Goal: Find specific page/section: Find specific page/section

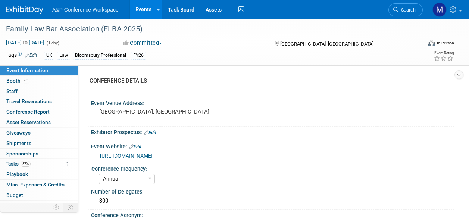
select select "Annual"
select select "Level 2"
select select "In-Person Booth"
select select "Law"
select select "Bloomsbury Professional"
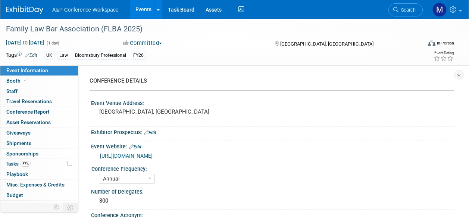
select select "[PERSON_NAME]"
select select "Networking/Commissioning"
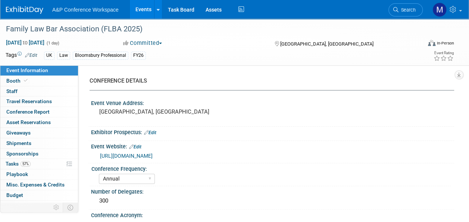
click at [409, 9] on span "Search" at bounding box center [407, 10] width 17 height 6
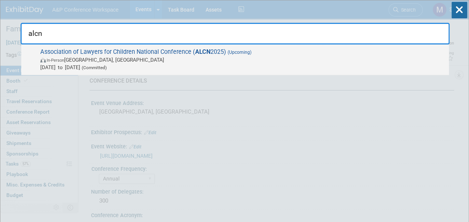
type input "alcn"
click at [194, 54] on span "Association of Lawyers for Children National Conference ( ALCN 2025) (Upcoming)…" at bounding box center [241, 59] width 407 height 23
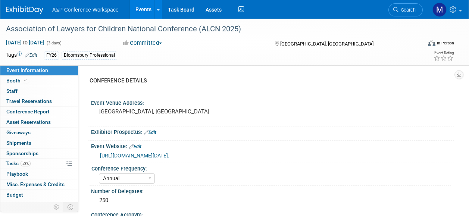
select select "Annual"
select select "Level 2"
select select "In-Person Booth"
select select "Law"
select select "Bloomsbury Professional"
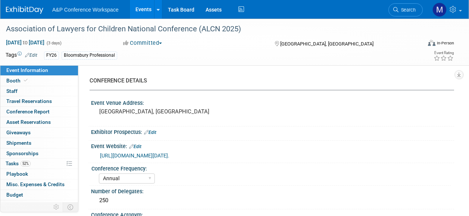
select select "[PERSON_NAME]"
select select "Networking/Commissioning"
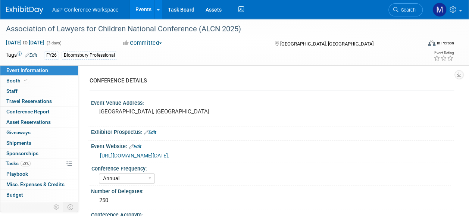
click at [27, 164] on span "52%" at bounding box center [26, 164] width 10 height 6
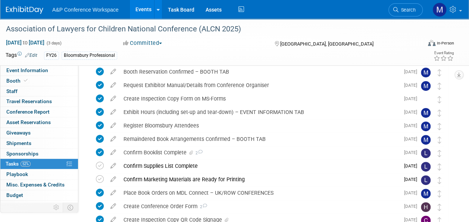
scroll to position [75, 0]
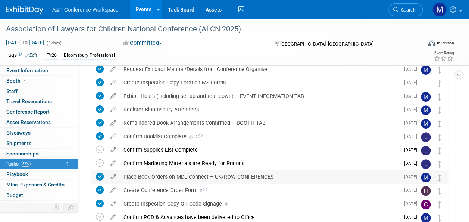
click at [193, 176] on div "Place Book Orders on MDL Connect – UK/ROW CONFERENCES" at bounding box center [260, 176] width 280 height 13
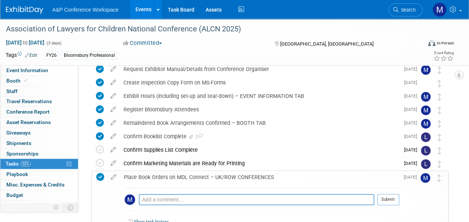
click at [193, 176] on div "Place Book Orders on MDL Connect – UK/ROW CONFERENCES" at bounding box center [259, 177] width 279 height 13
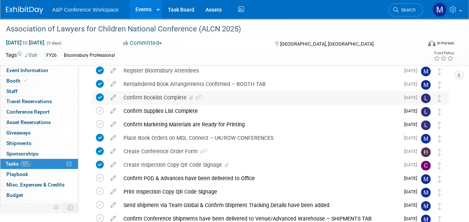
scroll to position [149, 0]
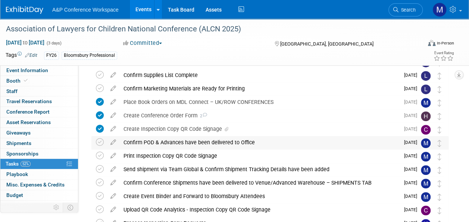
click at [196, 142] on div "Confirm POD & Advances have been delivered to Office" at bounding box center [260, 142] width 280 height 13
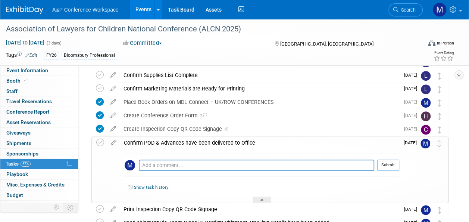
click at [196, 142] on div "Confirm POD & Advances have been delivered to Office" at bounding box center [259, 142] width 279 height 13
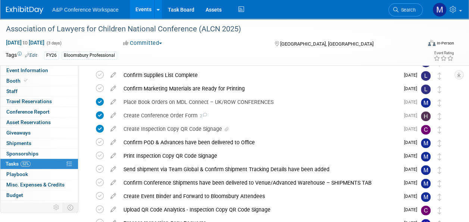
drag, startPoint x: 400, startPoint y: 13, endPoint x: 394, endPoint y: 16, distance: 7.0
click at [400, 13] on link "Search" at bounding box center [405, 9] width 34 height 13
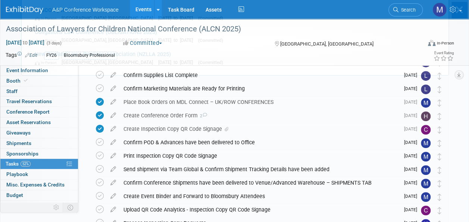
scroll to position [0, 0]
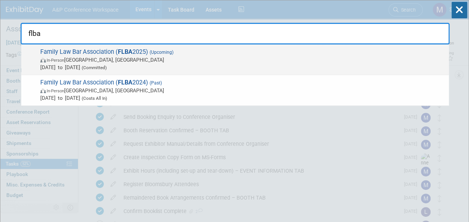
type input "flba"
click at [110, 47] on div "Family Law Bar Association ( FLBA 2025) (Upcoming) In-Person Birmingham, United…" at bounding box center [235, 59] width 428 height 31
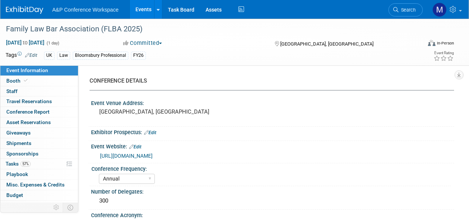
select select "Annual"
select select "Level 2"
select select "In-Person Booth"
select select "Law"
select select "Bloomsbury Professional"
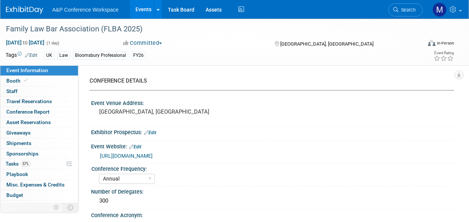
select select "[PERSON_NAME]"
select select "Networking/Commissioning"
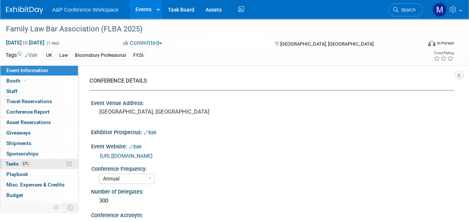
click at [34, 161] on link "57% Tasks 57%" at bounding box center [39, 164] width 78 height 10
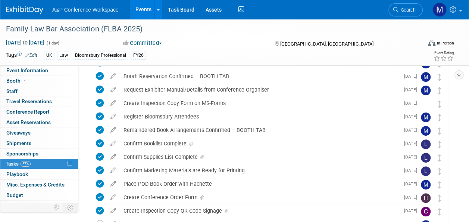
scroll to position [75, 0]
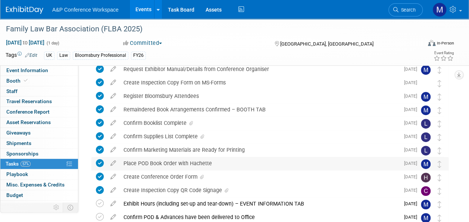
click at [196, 165] on div "Place POD Book Order with Hachette" at bounding box center [260, 163] width 280 height 13
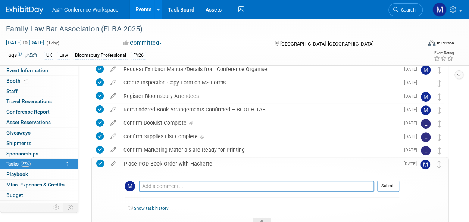
click at [196, 165] on div "Place POD Book Order with Hachette" at bounding box center [259, 163] width 279 height 13
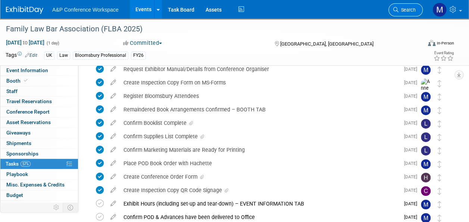
click at [400, 7] on span "Search" at bounding box center [407, 10] width 17 height 6
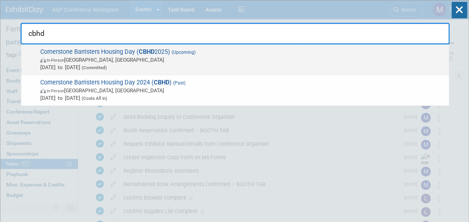
type input "cbhd"
click at [170, 49] on span "Cornerstone Barristers Housing Day ( CBHD 2025) (Upcoming) In-Person London, Un…" at bounding box center [241, 59] width 407 height 23
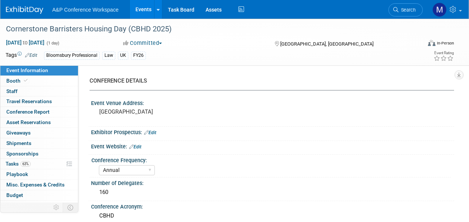
select select "Annual"
select select "Level 2"
select select "In-Person Booth"
select select "Law"
select select "Bloomsbury Professional"
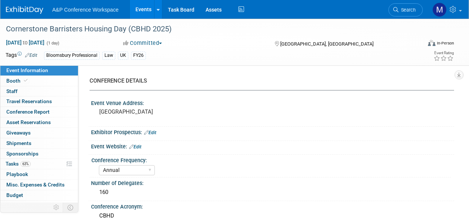
select select "[PERSON_NAME]"
select select "Brand/Subject Presence​"
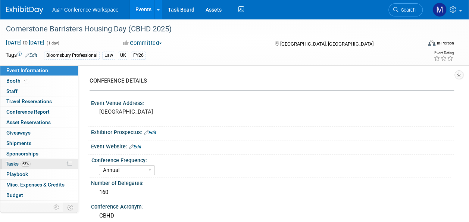
click at [49, 159] on link "63% Tasks 63%" at bounding box center [39, 164] width 78 height 10
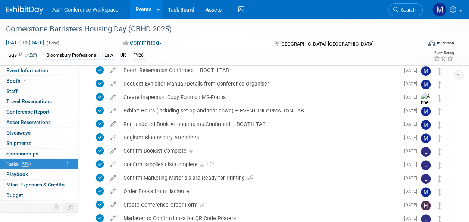
scroll to position [97, 0]
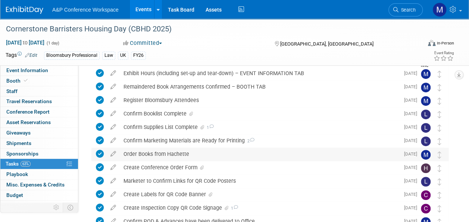
click at [185, 154] on div "Order Books from Hachette" at bounding box center [260, 153] width 280 height 13
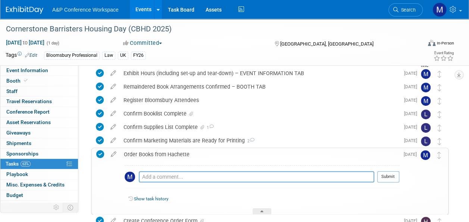
click at [185, 154] on div "Order Books from Hachette" at bounding box center [259, 154] width 279 height 13
